Goal: Transaction & Acquisition: Purchase product/service

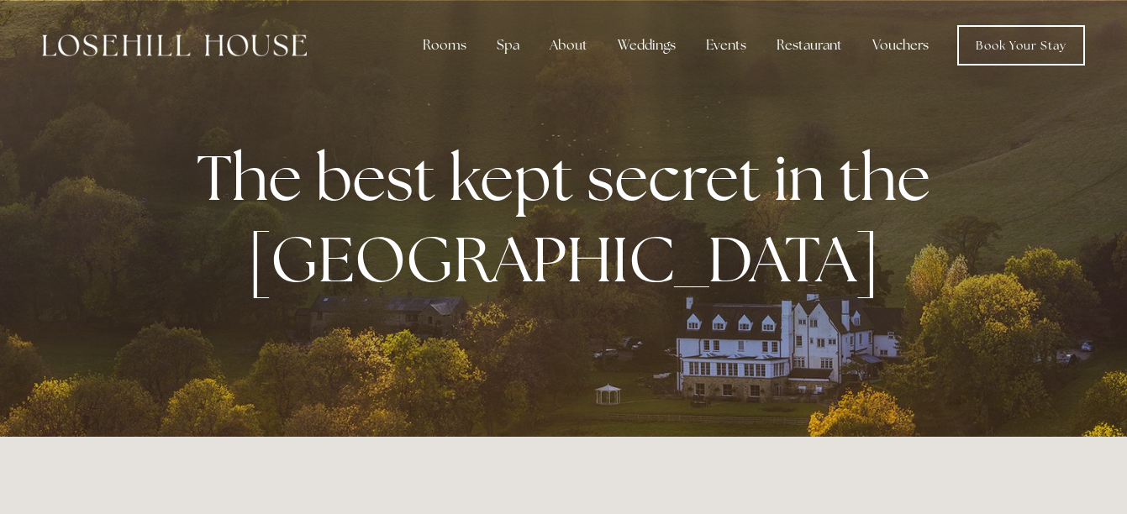
click at [901, 40] on link "Vouchers" at bounding box center [900, 46] width 83 height 34
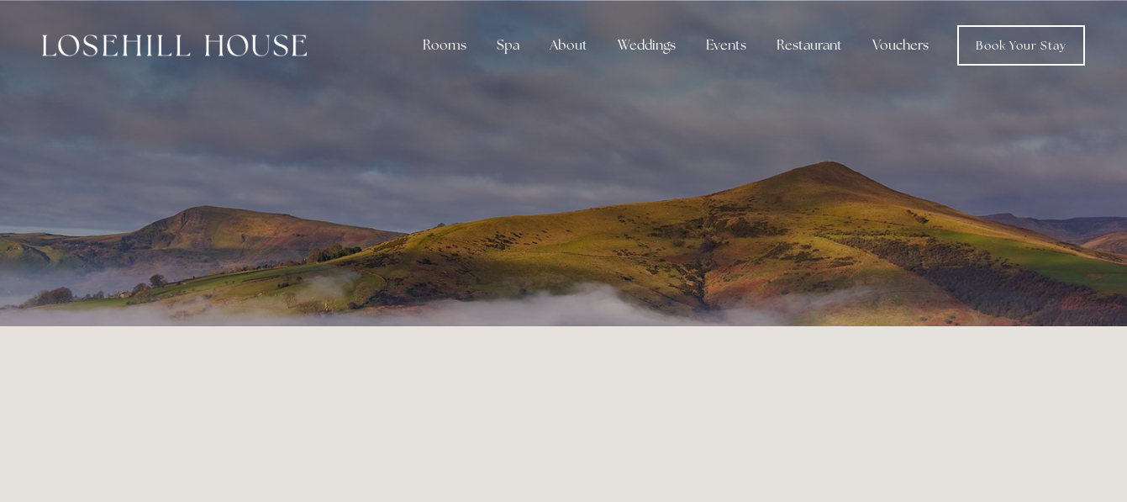
click at [900, 40] on link "Vouchers" at bounding box center [900, 46] width 83 height 34
